Goal: Information Seeking & Learning: Understand process/instructions

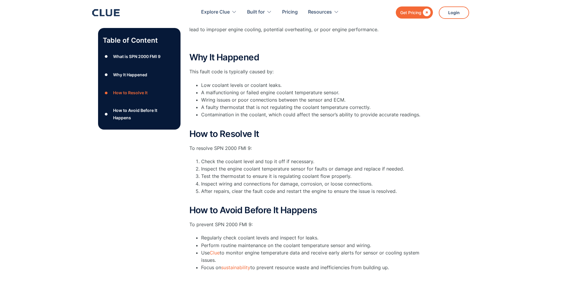
scroll to position [177, 0]
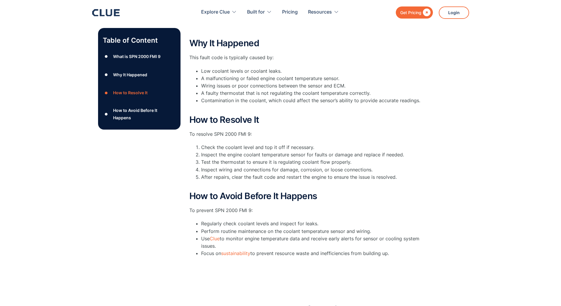
click at [231, 151] on li "Inspect the engine coolant temperature sensor for faults or damage and replace …" at bounding box center [313, 154] width 224 height 7
click at [234, 144] on li "Check the coolant level and top it off if necessary." at bounding box center [313, 147] width 224 height 7
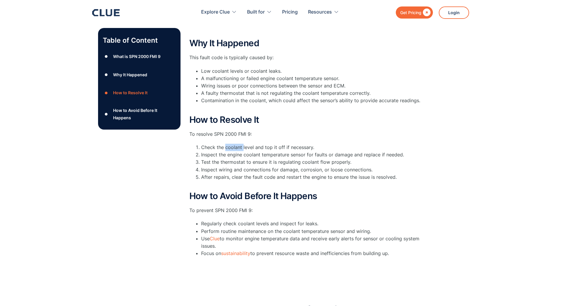
click at [234, 144] on li "Check the coolant level and top it off if necessary." at bounding box center [313, 147] width 224 height 7
click at [232, 151] on li "Inspect the engine coolant temperature sensor for faults or damage and replace …" at bounding box center [313, 154] width 224 height 7
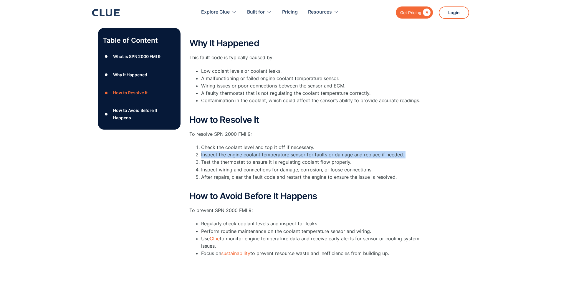
click at [232, 151] on li "Inspect the engine coolant temperature sensor for faults or damage and replace …" at bounding box center [313, 154] width 224 height 7
click at [232, 166] on li "Inspect wiring and connections for damage, corrosion, or loose connections." at bounding box center [313, 169] width 224 height 7
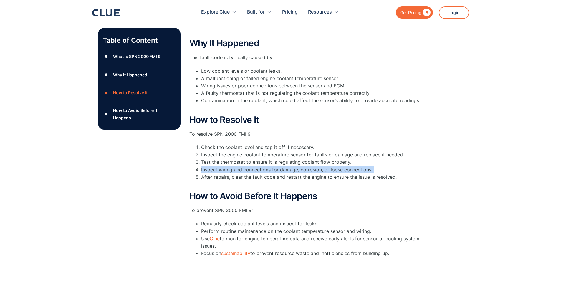
click at [232, 166] on li "Inspect wiring and connections for damage, corrosion, or loose connections." at bounding box center [313, 169] width 224 height 7
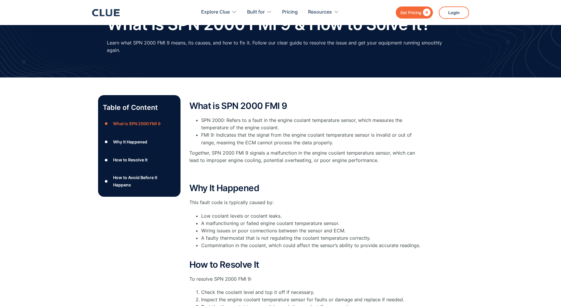
scroll to position [29, 0]
